Goal: Answer question/provide support: Answer question/provide support

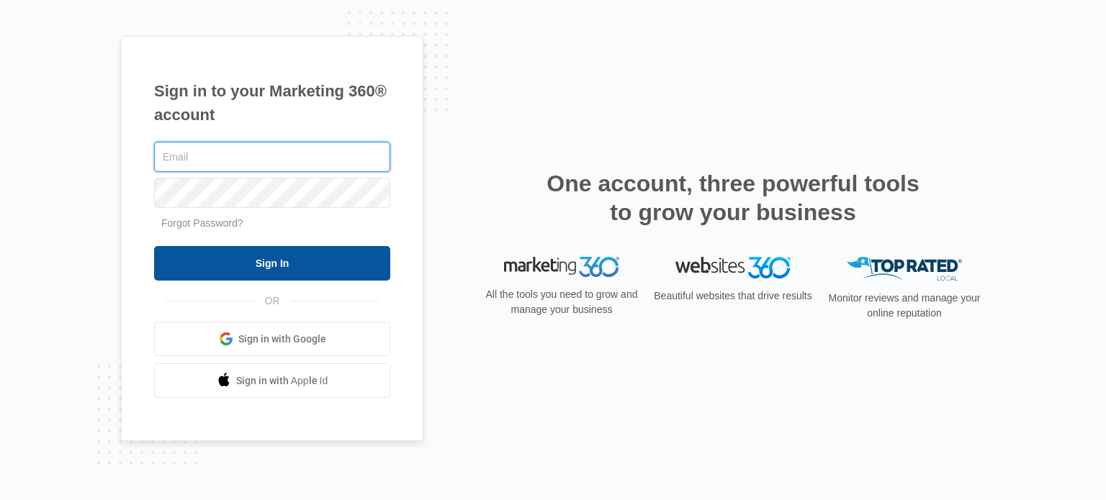
type input "[EMAIL_ADDRESS][DOMAIN_NAME]"
click at [350, 267] on input "Sign In" at bounding box center [272, 263] width 236 height 35
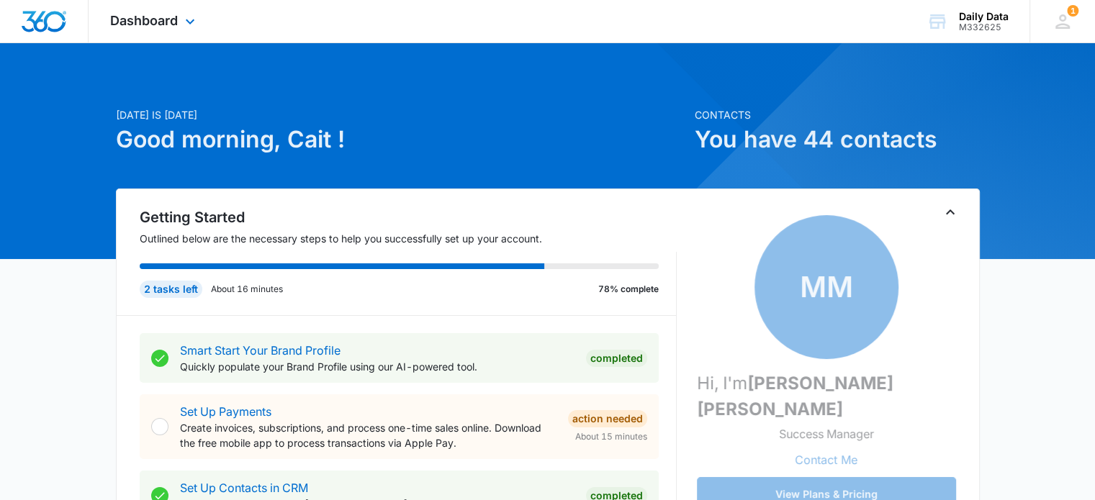
click at [190, 14] on div "Dashboard Apps Reputation Forms CRM Email Social Content Ads Intelligence Files…" at bounding box center [155, 21] width 132 height 42
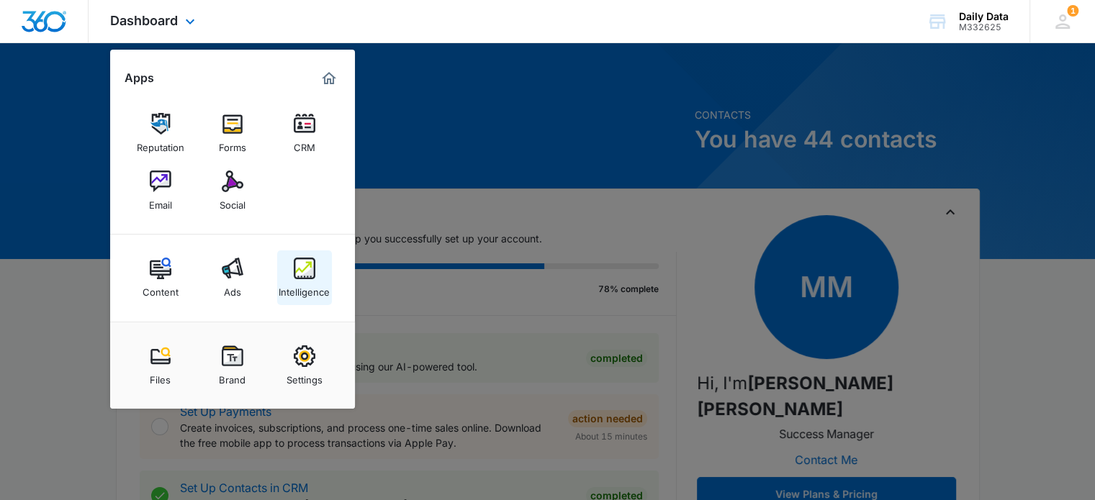
click at [300, 259] on img at bounding box center [305, 269] width 22 height 22
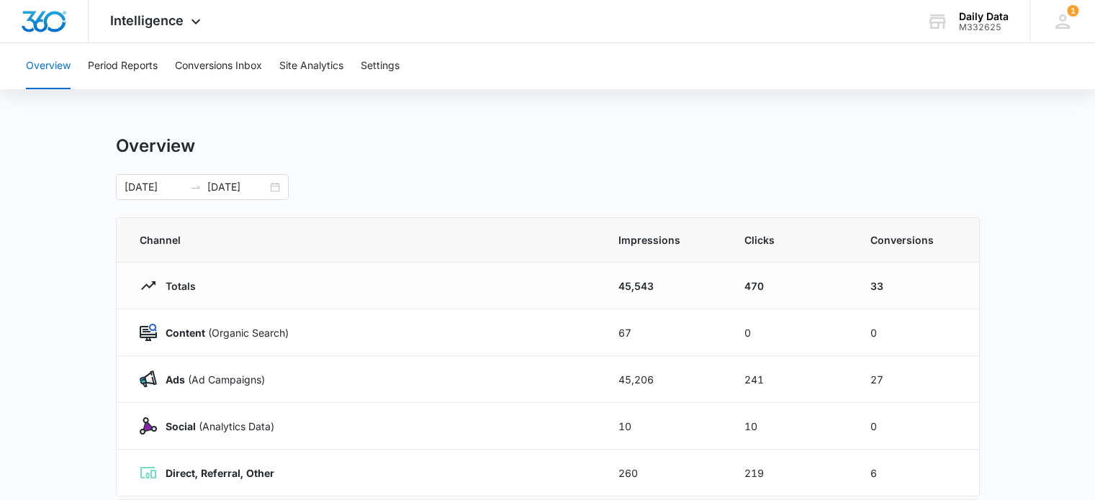
click at [173, 72] on div "Overview Period Reports Conversions Inbox Site Analytics Settings" at bounding box center [547, 66] width 1061 height 46
click at [199, 63] on button "Conversions Inbox" at bounding box center [218, 66] width 87 height 46
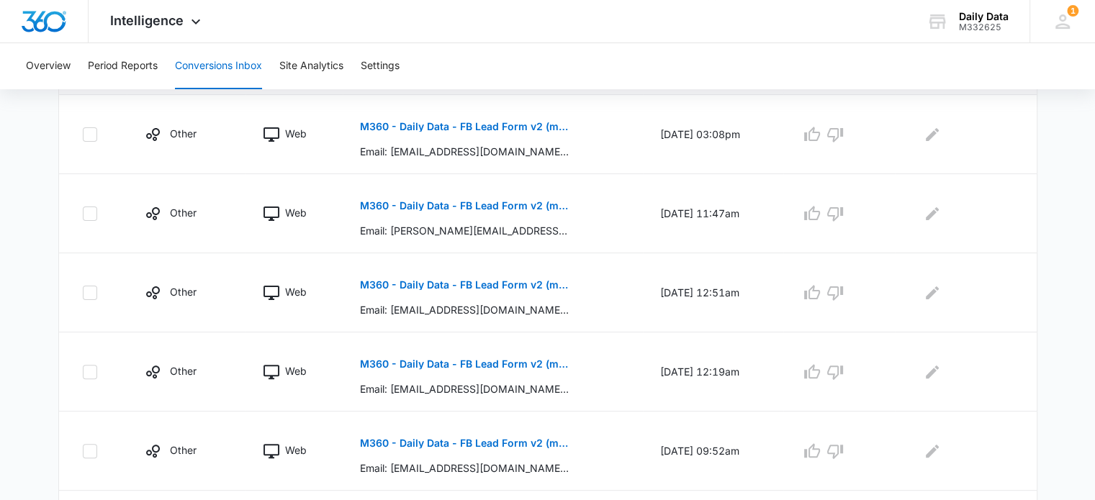
scroll to position [359, 0]
click at [719, 140] on td "10/08/25 at 03:08pm" at bounding box center [713, 133] width 140 height 79
click at [386, 117] on button "M360 - Daily Data - FB Lead Form v2 (match website form)" at bounding box center [465, 126] width 210 height 35
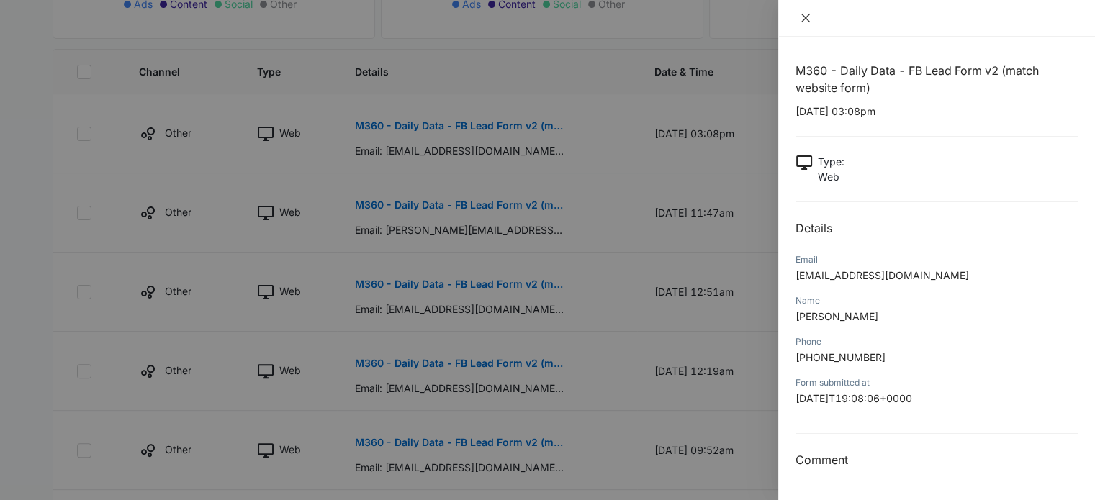
click at [808, 19] on icon "close" at bounding box center [806, 18] width 12 height 12
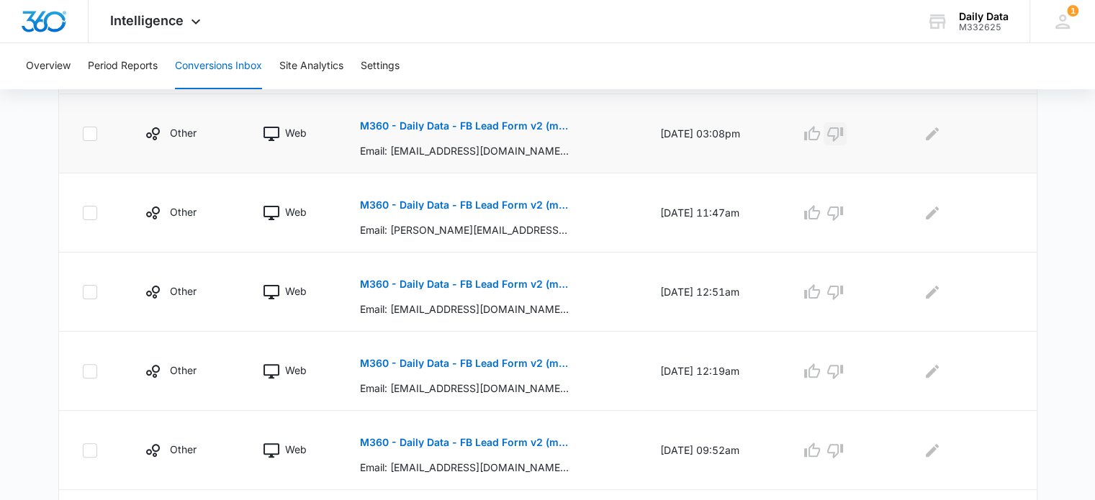
click at [843, 137] on icon "button" at bounding box center [835, 134] width 16 height 14
click at [933, 129] on icon "Edit Comments" at bounding box center [932, 133] width 17 height 17
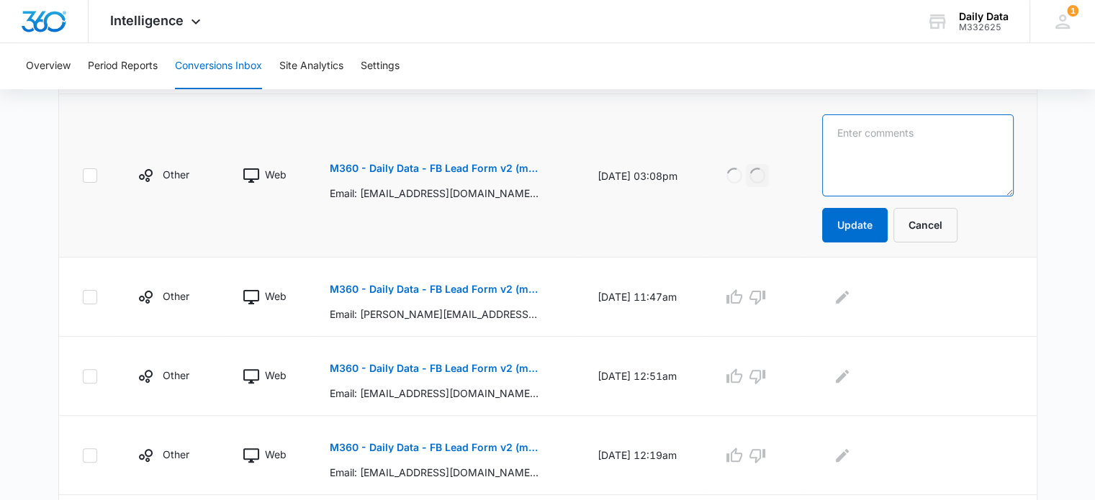
click at [919, 148] on textarea at bounding box center [917, 155] width 191 height 82
drag, startPoint x: 910, startPoint y: 168, endPoint x: 904, endPoint y: 130, distance: 38.6
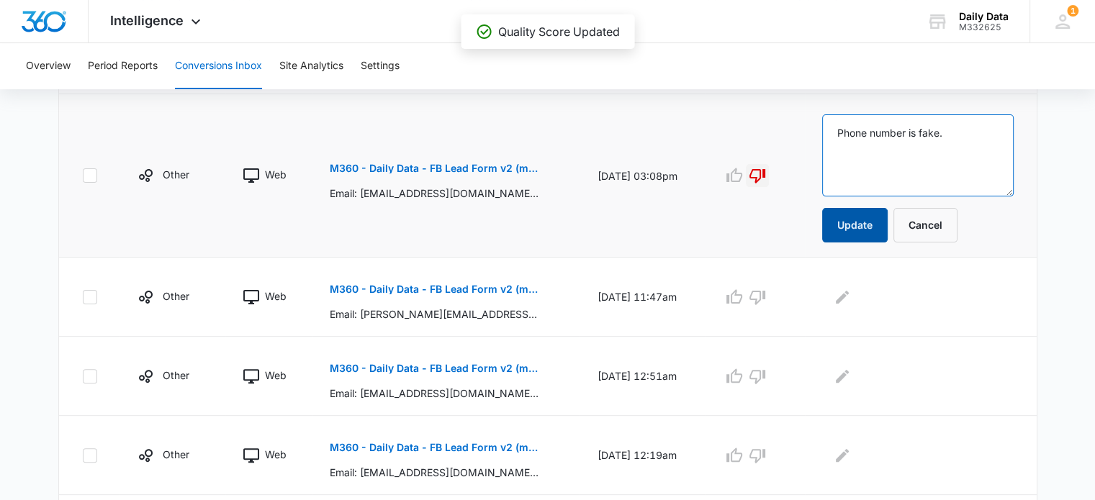
type textarea "Phone number is fake."
click at [879, 223] on button "Update" at bounding box center [855, 225] width 66 height 35
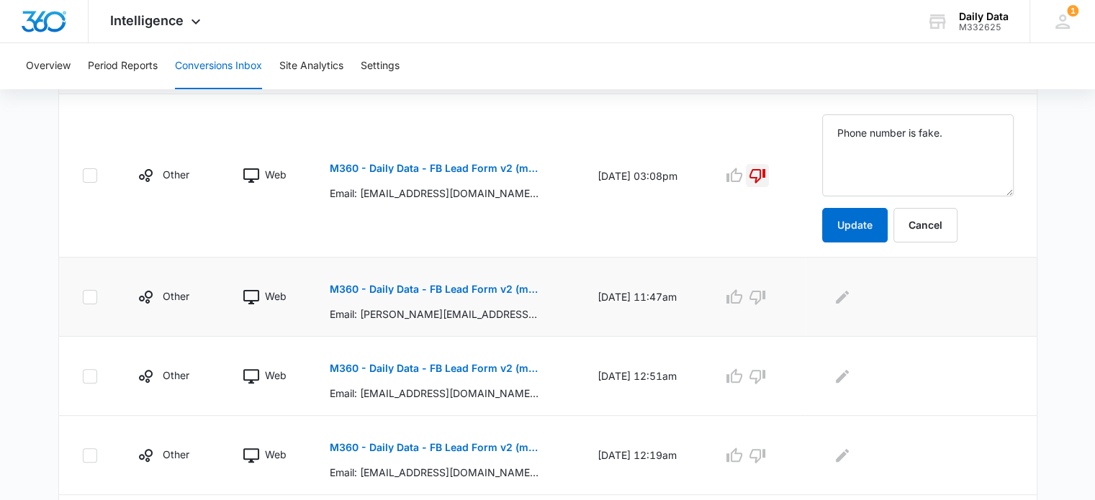
click at [498, 282] on button "M360 - Daily Data - FB Lead Form v2 (match website form)" at bounding box center [435, 289] width 210 height 35
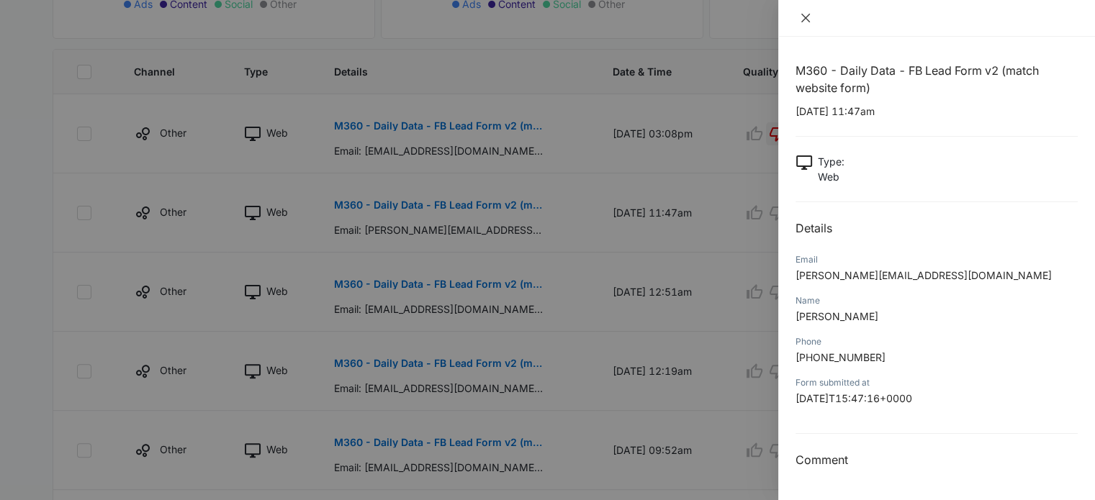
click at [806, 20] on icon "close" at bounding box center [806, 18] width 12 height 12
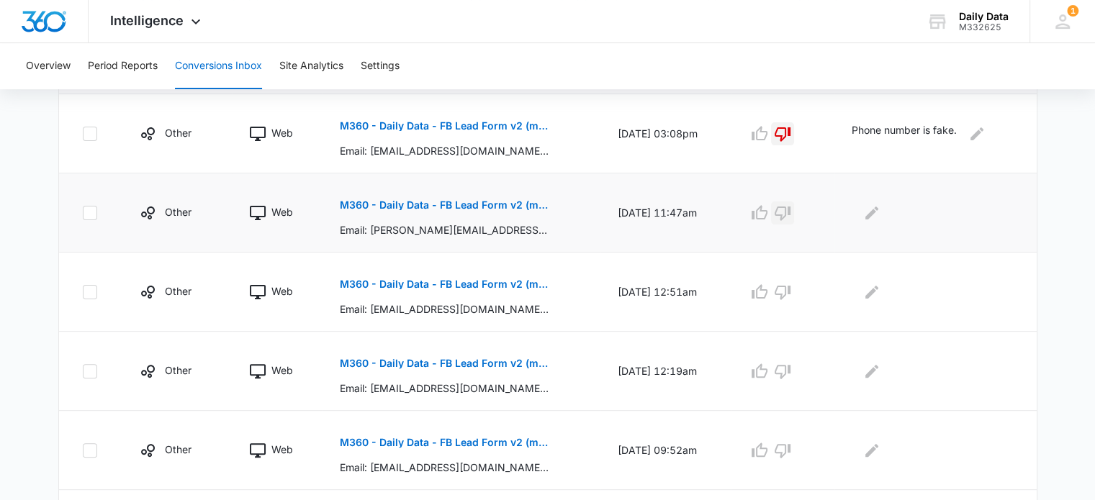
click at [789, 210] on icon "button" at bounding box center [782, 212] width 17 height 17
click at [878, 221] on button "Edit Comments" at bounding box center [871, 213] width 23 height 23
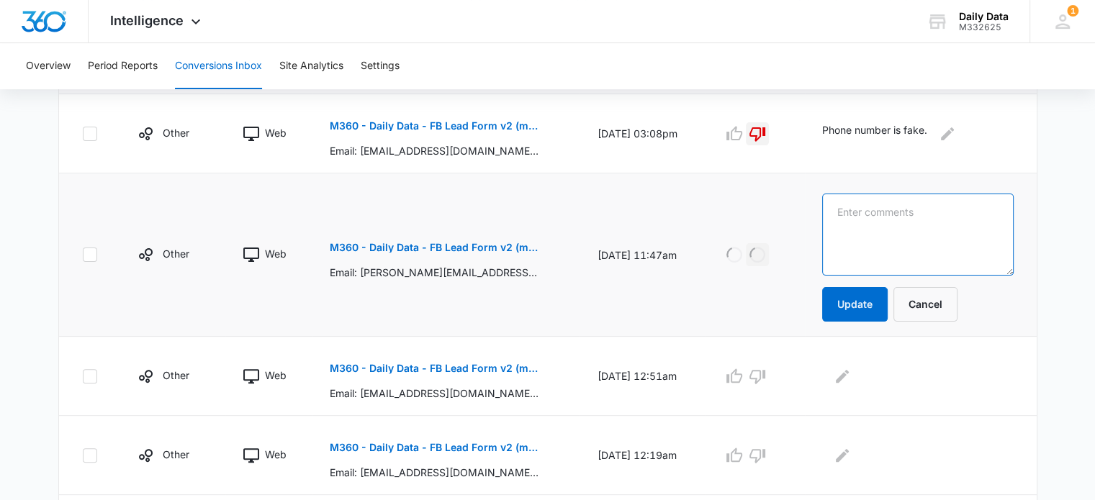
click at [906, 235] on textarea at bounding box center [917, 235] width 191 height 82
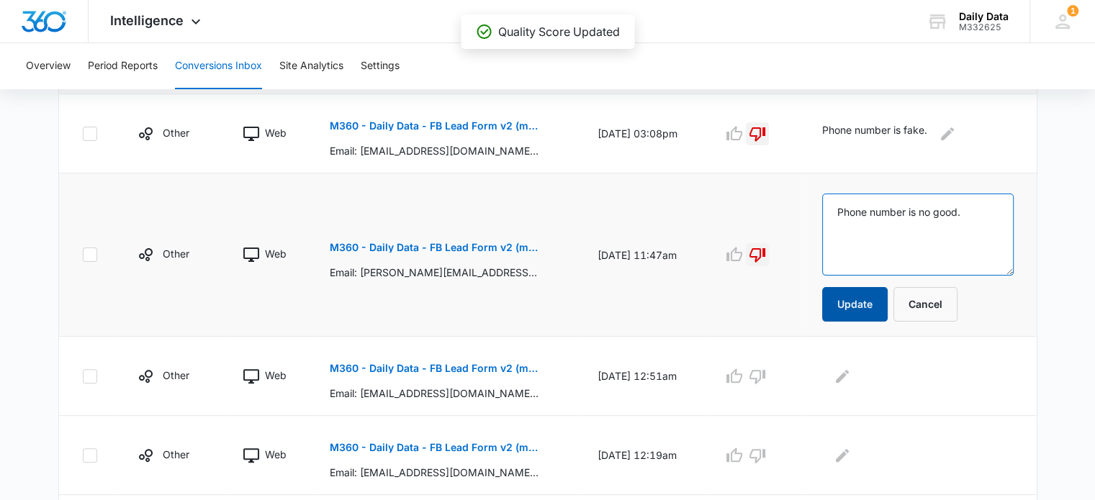
type textarea "Phone number is no good."
click at [872, 298] on button "Update" at bounding box center [855, 304] width 66 height 35
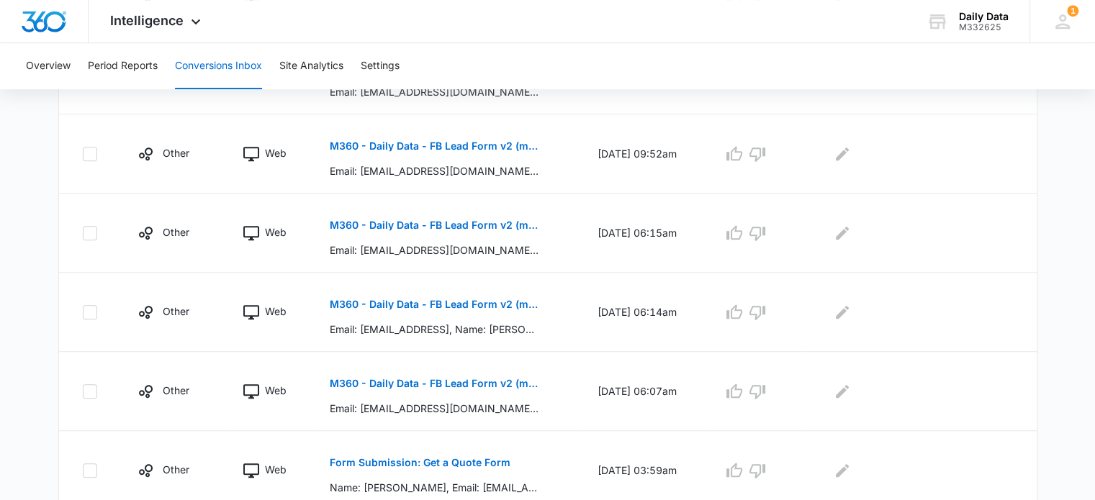
scroll to position [656, 0]
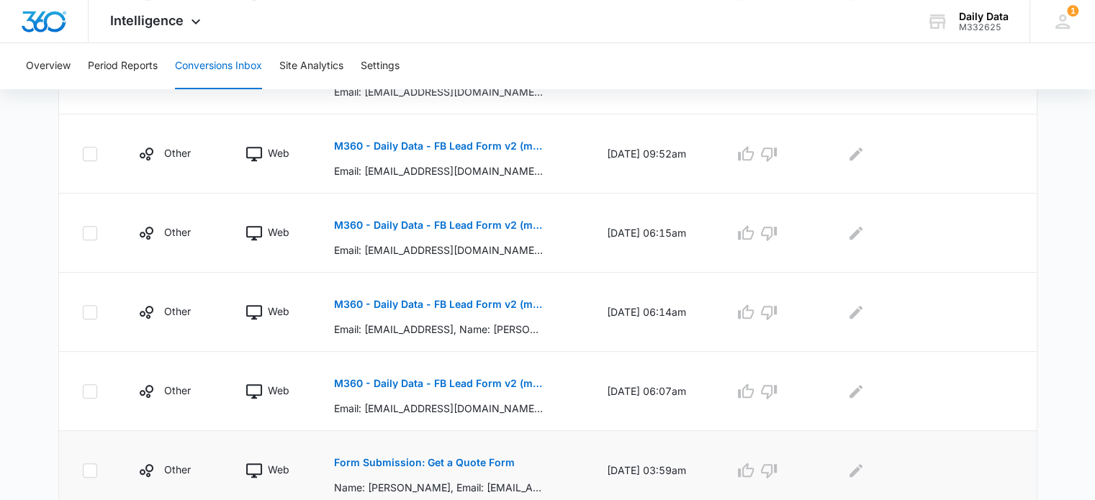
click at [451, 463] on p "Form Submission: Get a Quote Form" at bounding box center [424, 463] width 181 height 10
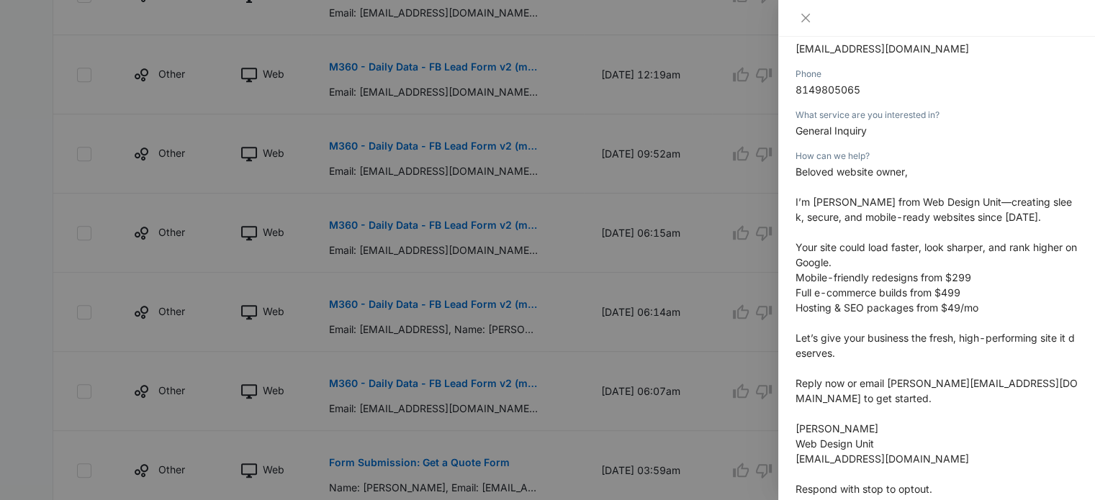
scroll to position [377, 0]
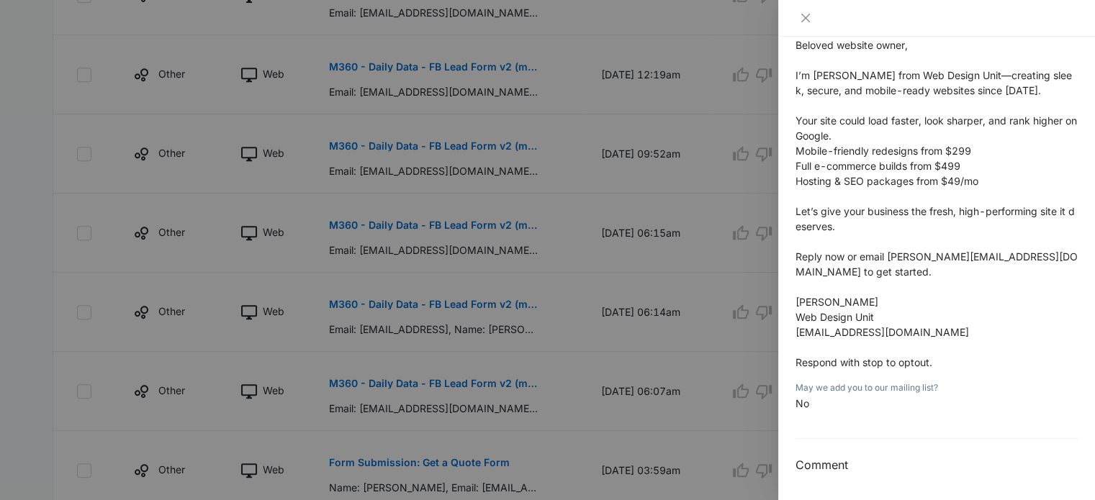
click at [805, 25] on div at bounding box center [936, 18] width 317 height 37
click at [804, 14] on icon "close" at bounding box center [806, 18] width 12 height 12
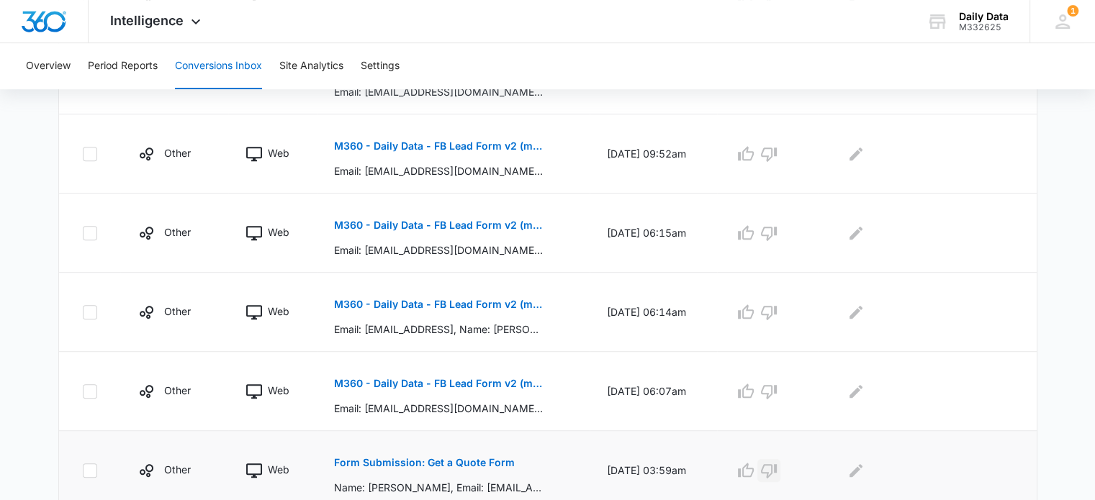
click at [777, 464] on icon "button" at bounding box center [769, 471] width 16 height 14
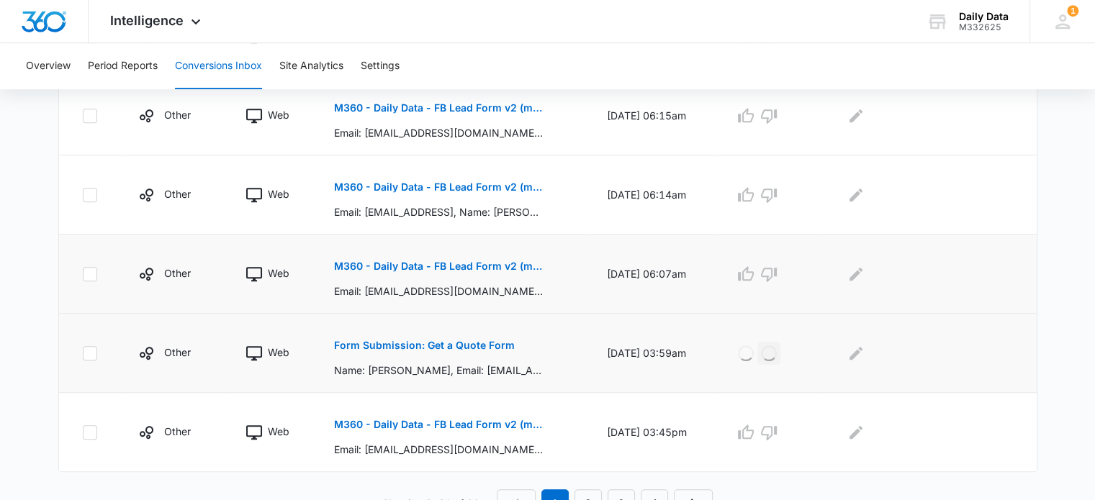
scroll to position [788, 0]
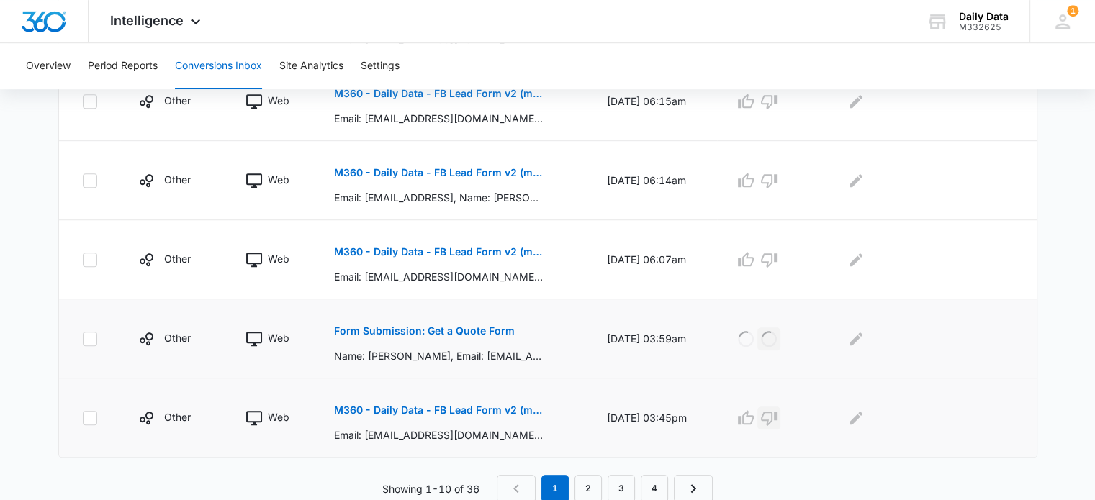
click at [775, 413] on icon "button" at bounding box center [768, 418] width 17 height 17
click at [503, 253] on p "M360 - Daily Data - FB Lead Form v2 (match website form)" at bounding box center [439, 252] width 210 height 10
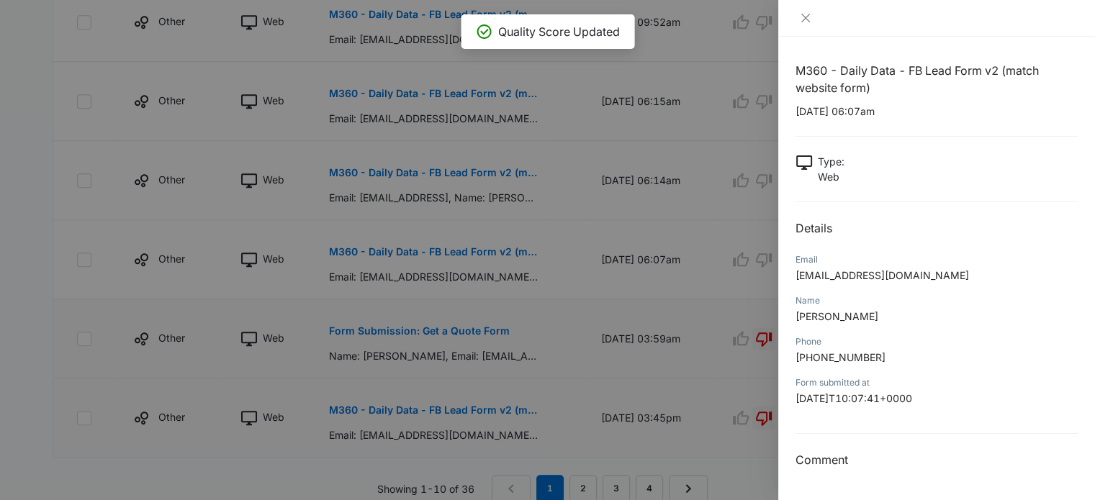
click at [908, 286] on div "Email zoro@gmail.com" at bounding box center [937, 272] width 282 height 41
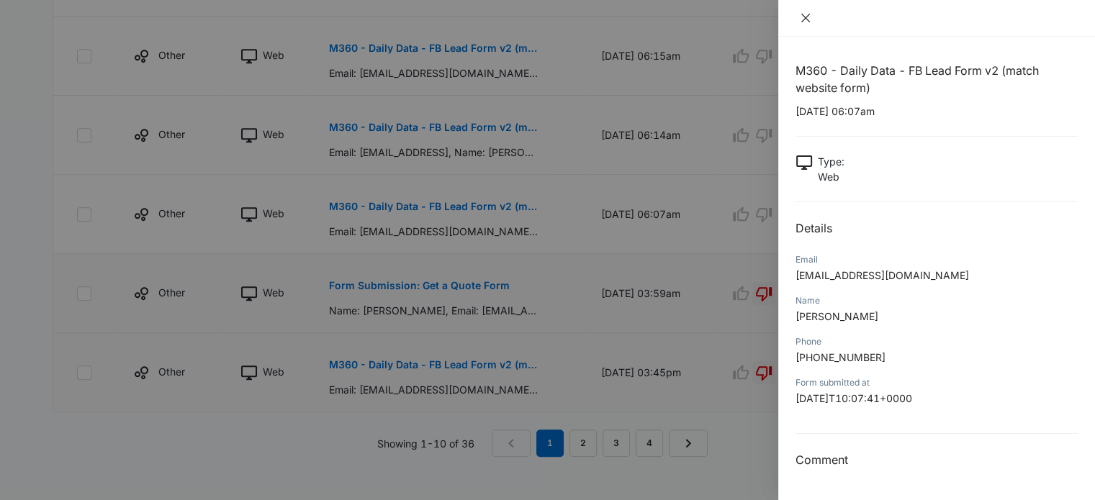
click at [804, 17] on icon "close" at bounding box center [805, 18] width 9 height 9
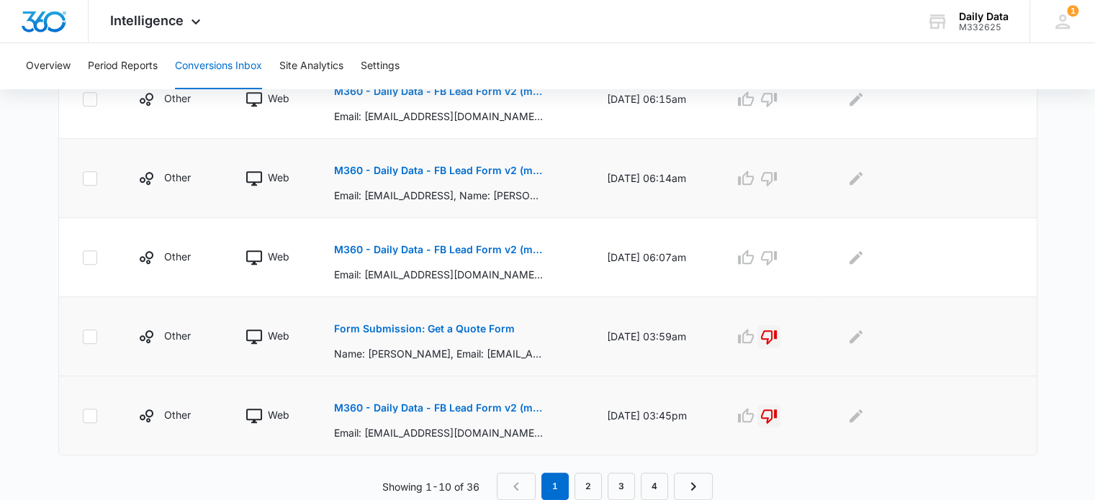
scroll to position [788, 0]
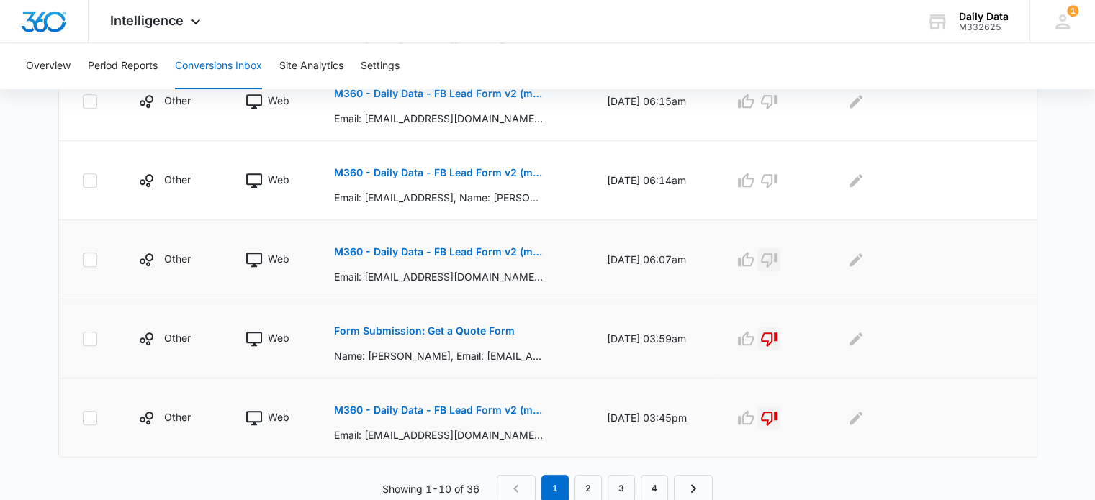
click at [775, 258] on icon "button" at bounding box center [768, 259] width 17 height 17
click at [587, 483] on link "2" at bounding box center [588, 488] width 27 height 27
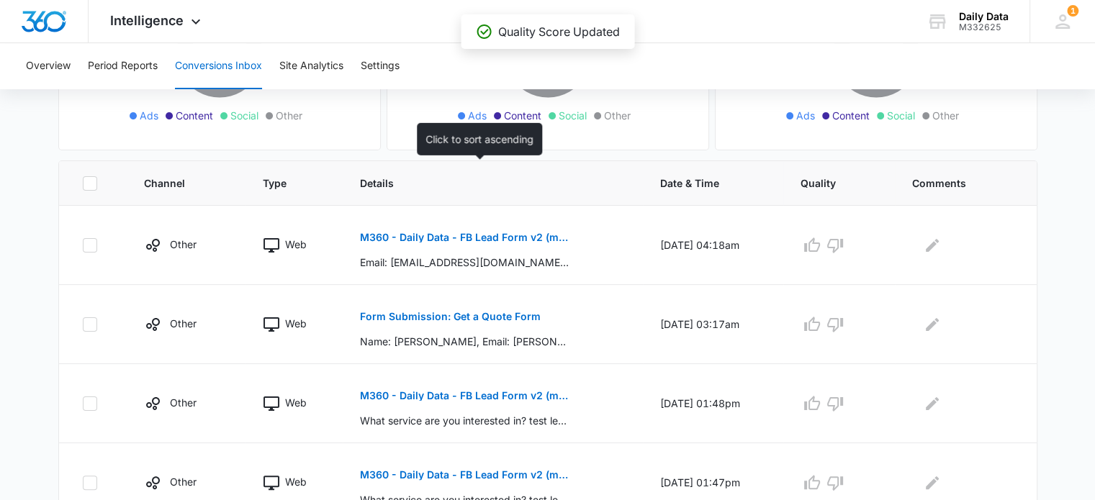
scroll to position [251, 0]
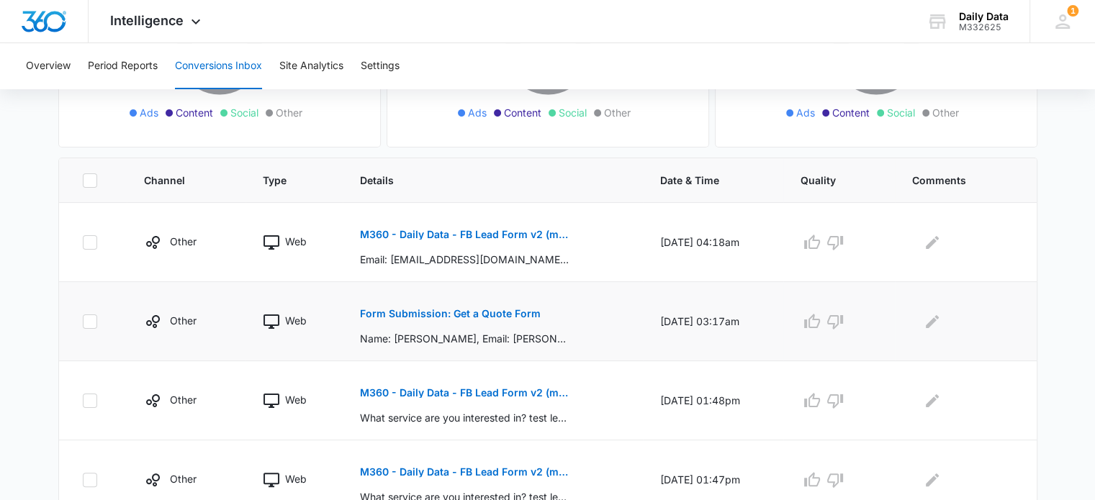
click at [608, 313] on div "Form Submission: Get a Quote Form Name: Maureen Rucker, Email: Maureen@theprofe…" at bounding box center [493, 322] width 266 height 50
click at [511, 315] on p "Form Submission: Get a Quote Form" at bounding box center [450, 314] width 181 height 10
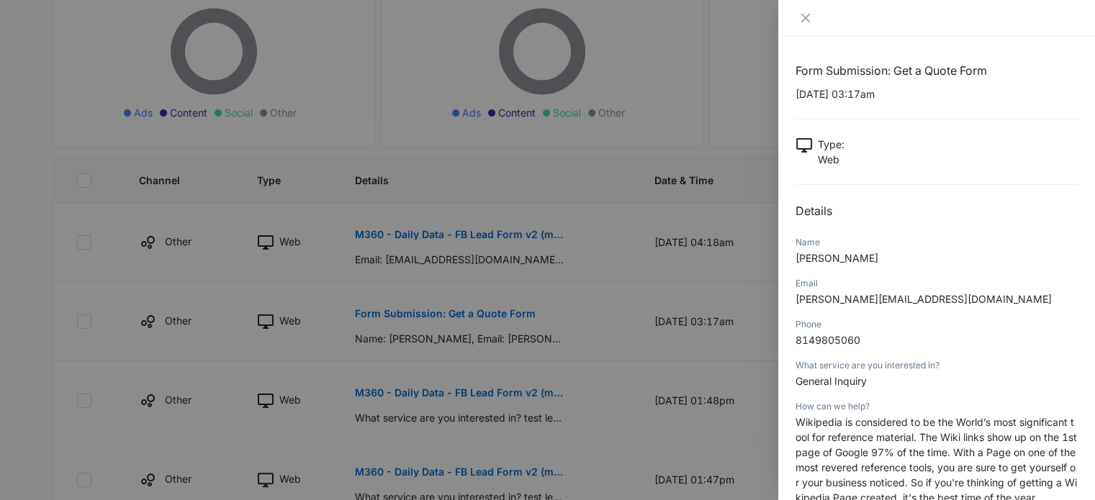
click at [956, 313] on div "Email Maureen@theprofessionalprofiles.com" at bounding box center [937, 296] width 282 height 41
click at [800, 15] on icon "close" at bounding box center [806, 18] width 12 height 12
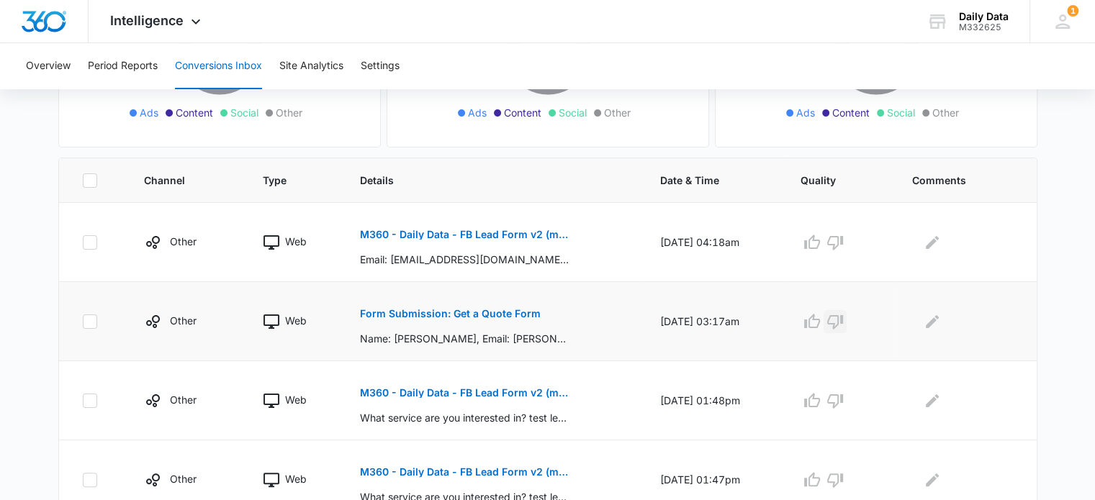
click at [844, 315] on icon "button" at bounding box center [835, 321] width 17 height 17
click at [944, 319] on button "Edit Comments" at bounding box center [932, 321] width 23 height 23
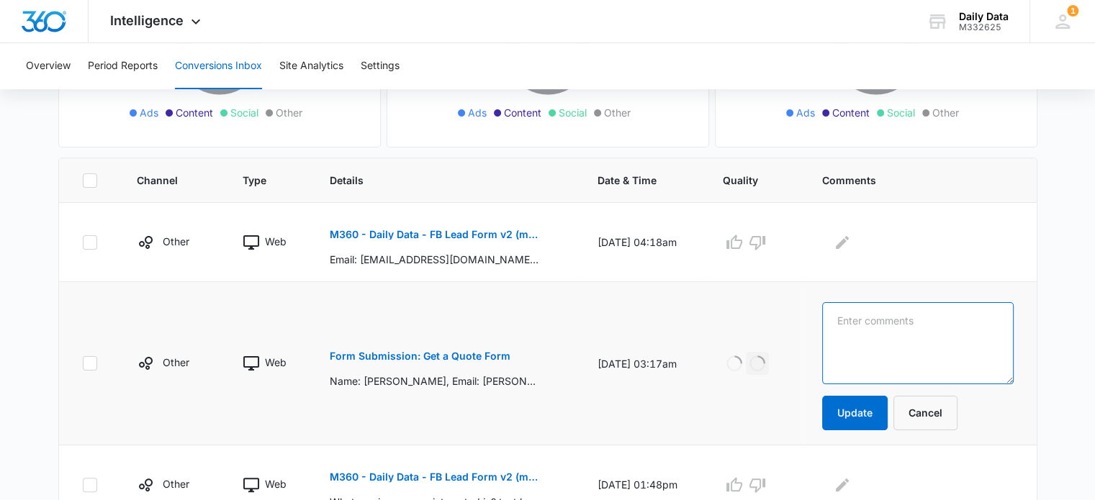
click at [942, 319] on textarea at bounding box center [917, 343] width 191 height 82
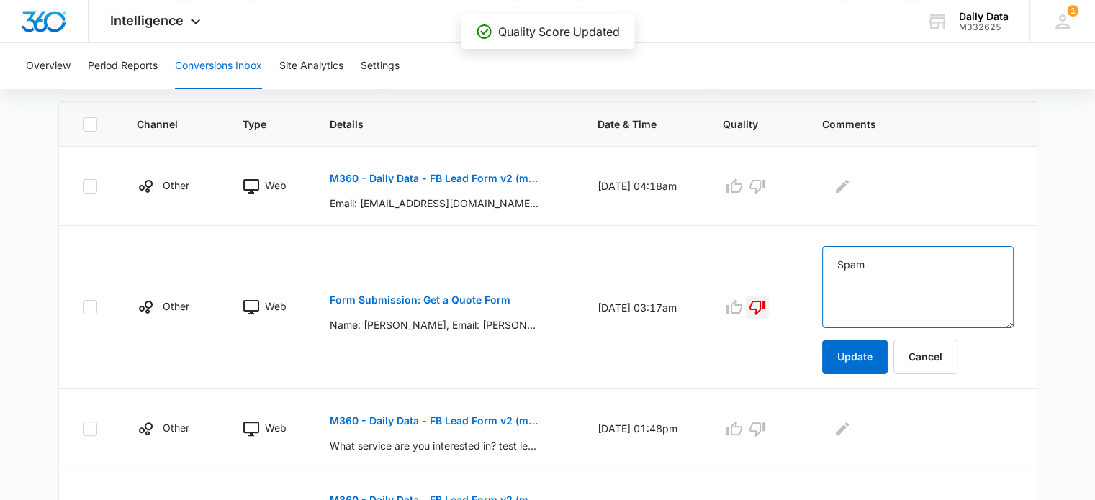
scroll to position [323, 0]
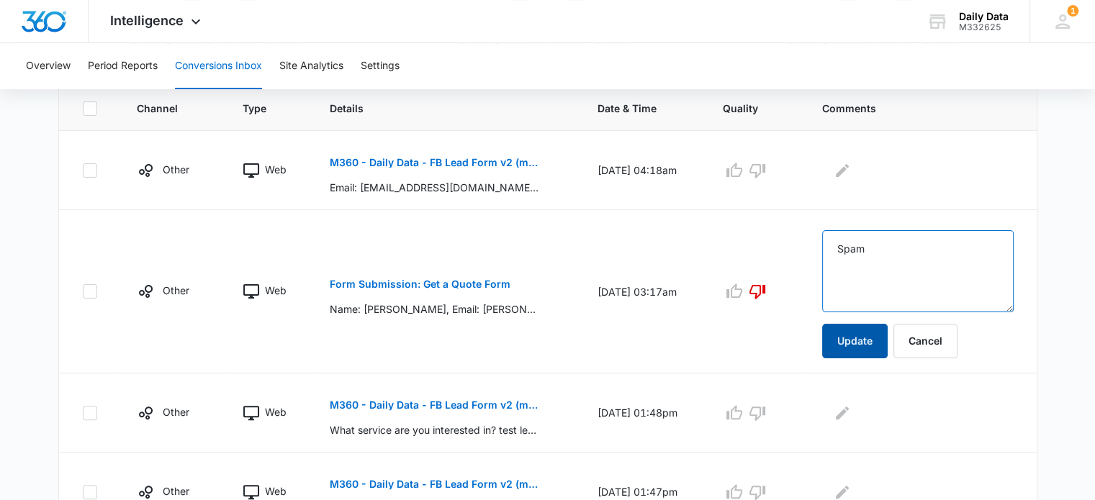
type textarea "Spam"
click at [866, 341] on button "Update" at bounding box center [855, 341] width 66 height 35
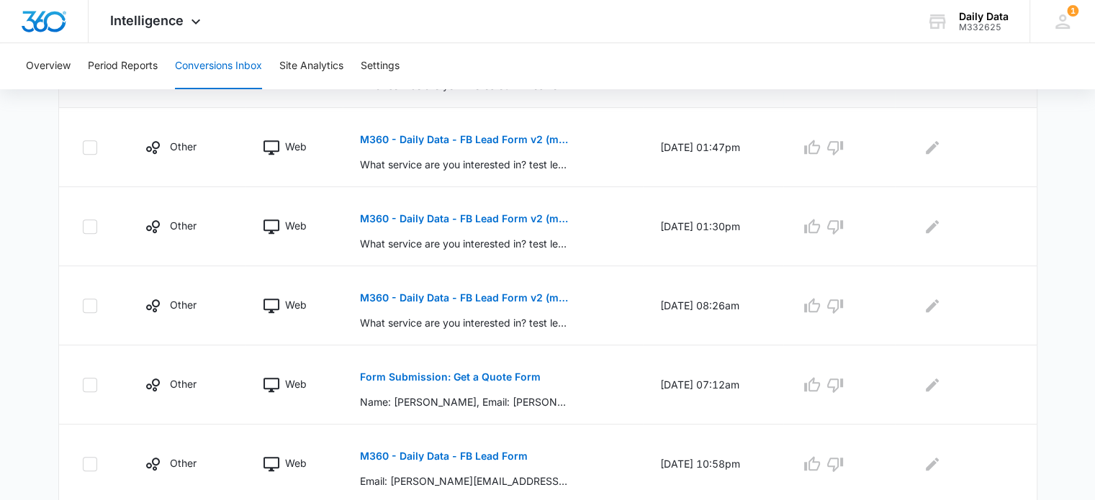
scroll to position [590, 0]
